Goal: Find specific page/section: Find specific page/section

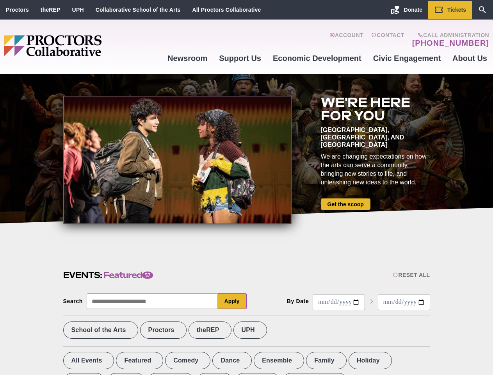
click at [246, 187] on div at bounding box center [177, 160] width 228 height 128
click at [410, 275] on div "Reset All" at bounding box center [410, 275] width 37 height 6
click at [232, 301] on button "Apply" at bounding box center [232, 301] width 29 height 16
